Goal: Information Seeking & Learning: Learn about a topic

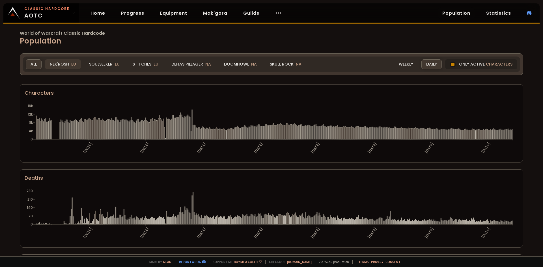
click at [70, 66] on div "Nek'Rosh EU" at bounding box center [63, 64] width 36 height 10
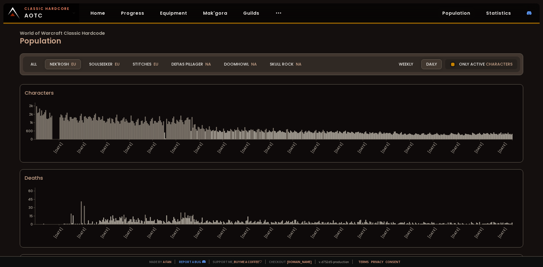
click at [450, 100] on section "Characters [DATE] [DATE] [DATE] [DATE] [DATE] [DATE] [DATE] [DATE] [DATE] [DATE…" at bounding box center [271, 123] width 503 height 78
click at [145, 65] on div "Stitches EU" at bounding box center [145, 64] width 35 height 10
click at [149, 63] on div "Stitches EU" at bounding box center [145, 64] width 35 height 10
click at [145, 58] on div "Realm Stitches All Nek'Rosh EU Soulseeker EU Stitches EU Defias Pillager NA Doo…" at bounding box center [271, 65] width 497 height 16
click at [144, 68] on div "Stitches EU" at bounding box center [145, 64] width 35 height 10
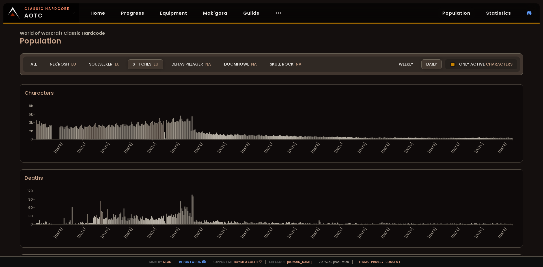
click at [64, 59] on div "Realm Stitches All Nek'Rosh EU Soulseeker EU Stitches EU Defias Pillager NA Doo…" at bounding box center [271, 65] width 497 height 16
click at [65, 66] on div "Nek'Rosh EU" at bounding box center [63, 64] width 36 height 10
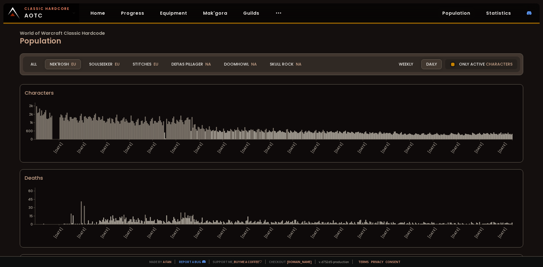
click at [527, 193] on div "World of Warcraft Classic Hardcode Population Realm Nek'Rosh All Nek'Rosh EU So…" at bounding box center [271, 128] width 543 height 257
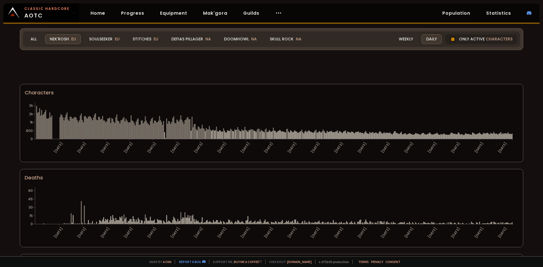
scroll to position [310, 0]
